Goal: Navigation & Orientation: Find specific page/section

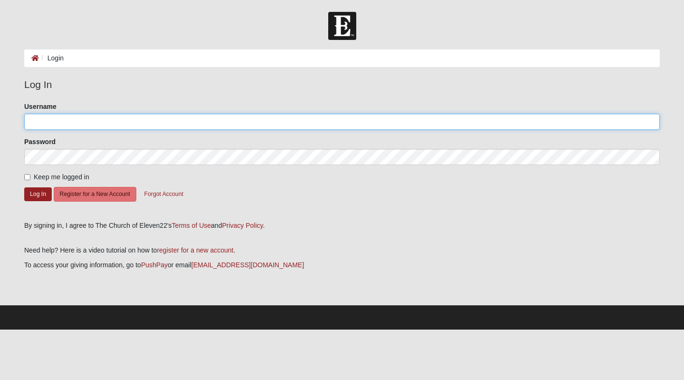
type input "KathyGJones"
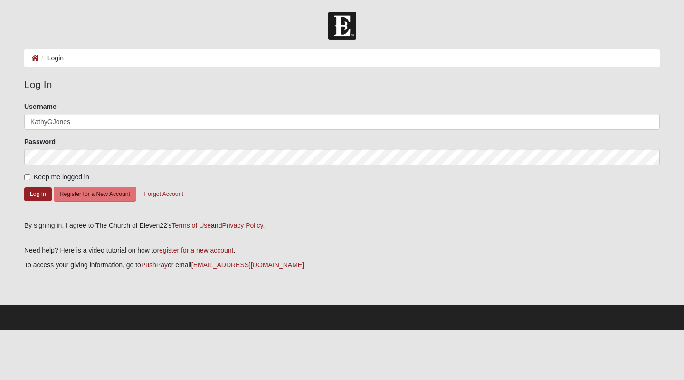
click at [32, 186] on form "Please correct the following: Username KathyGJones Password Keep me logged in L…" at bounding box center [342, 158] width 636 height 113
click at [41, 192] on button "Log In" at bounding box center [38, 194] width 28 height 14
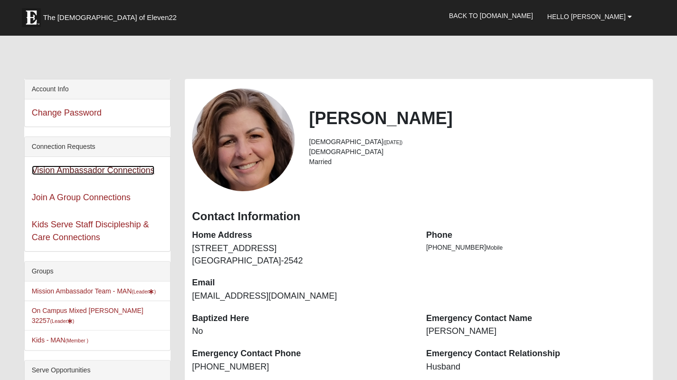
click at [113, 167] on link "Vision Ambassador Connections" at bounding box center [93, 170] width 123 height 10
